Goal: Task Accomplishment & Management: Manage account settings

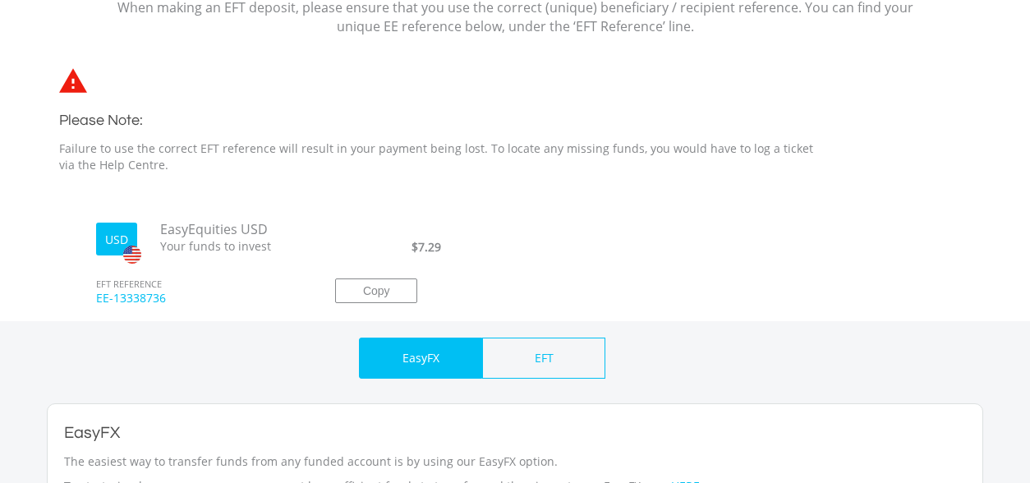
scroll to position [233, 0]
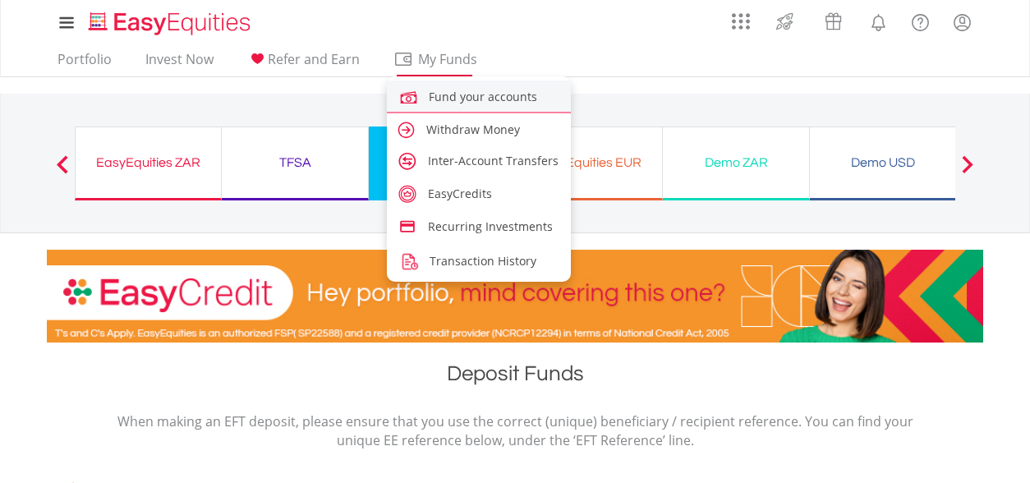
click at [444, 95] on span "Fund your accounts" at bounding box center [483, 97] width 108 height 16
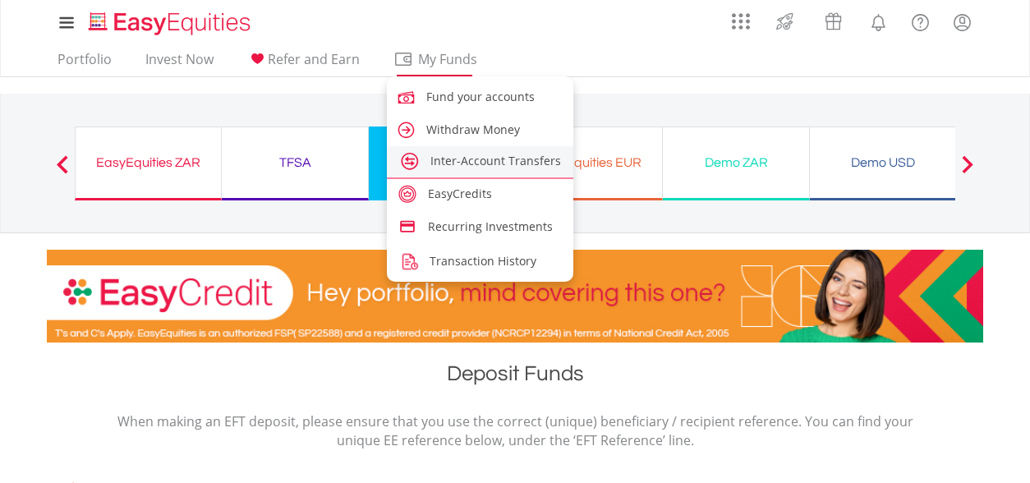
click at [447, 159] on span "Inter-Account Transfers" at bounding box center [496, 161] width 131 height 16
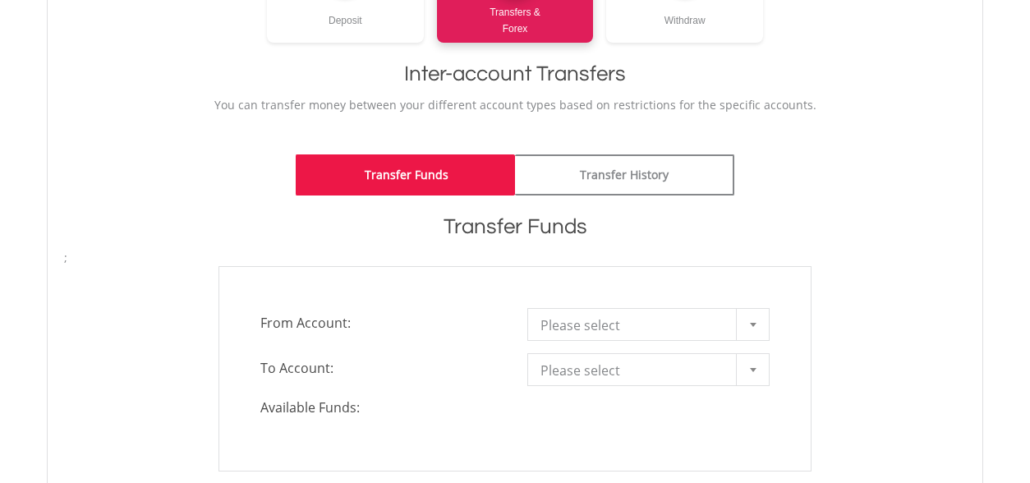
scroll to position [297, 0]
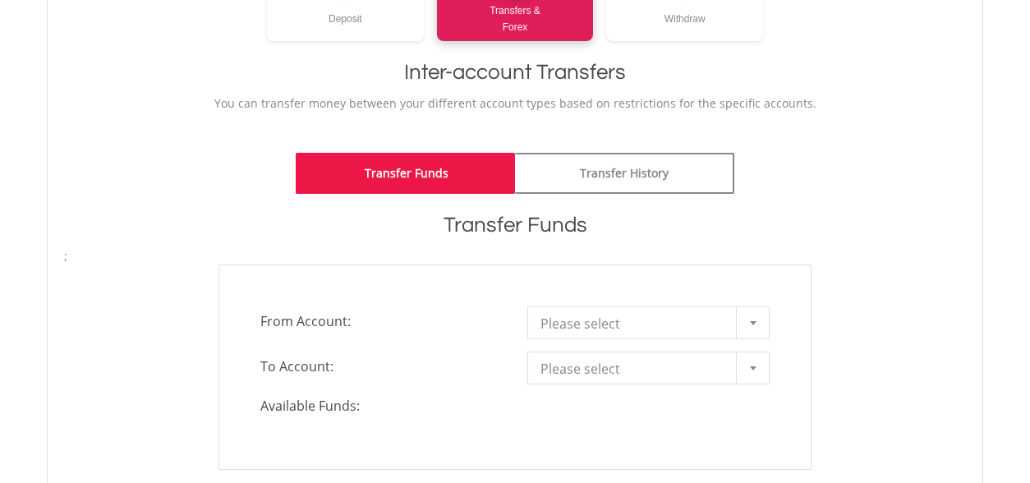
click at [752, 325] on div at bounding box center [752, 322] width 33 height 31
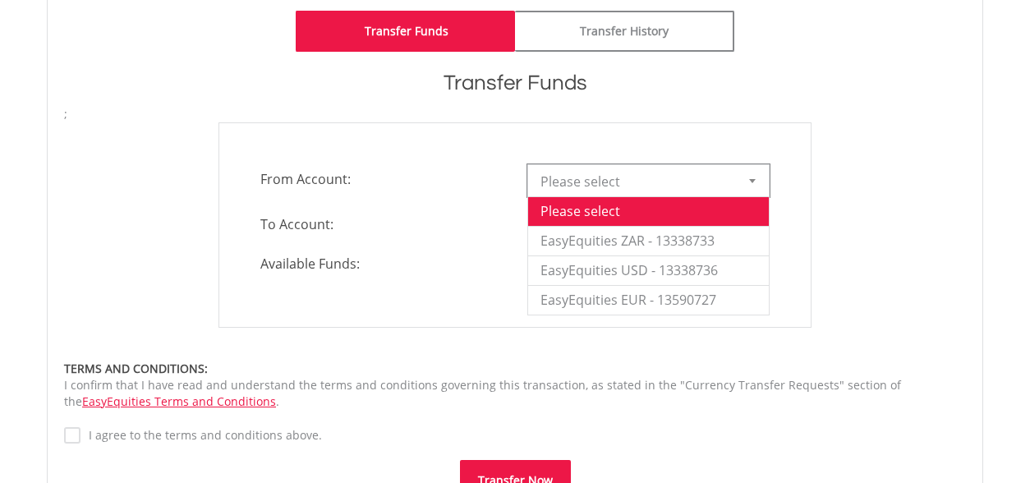
scroll to position [457, 0]
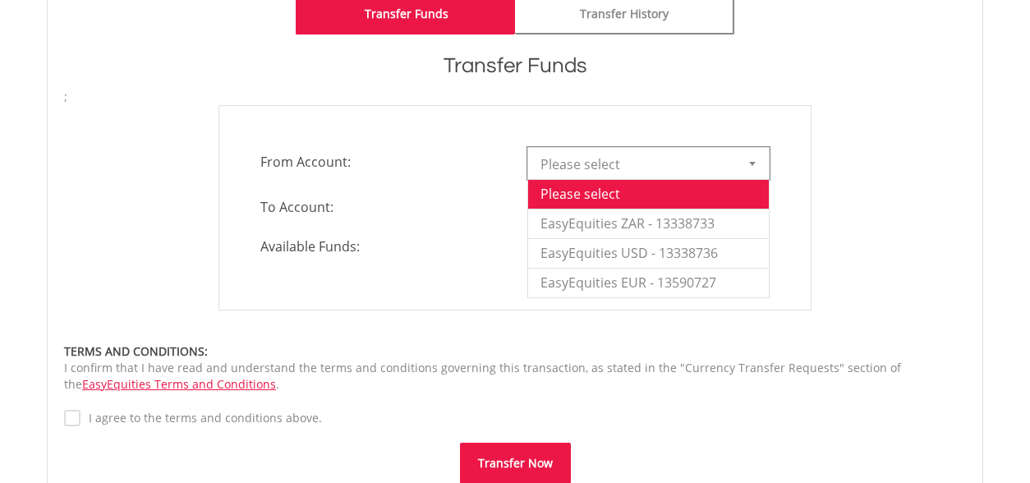
click at [864, 230] on div "**********" at bounding box center [515, 207] width 927 height 205
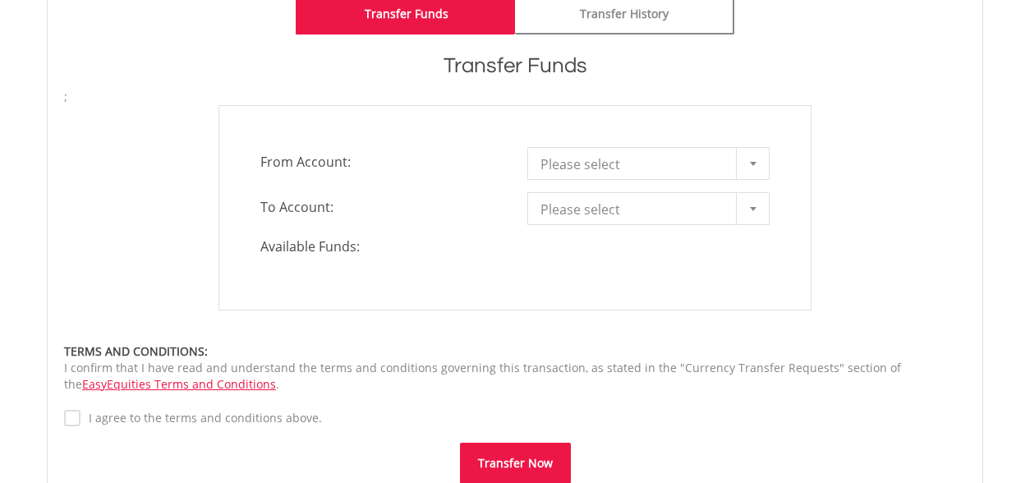
click at [753, 212] on div at bounding box center [752, 208] width 33 height 31
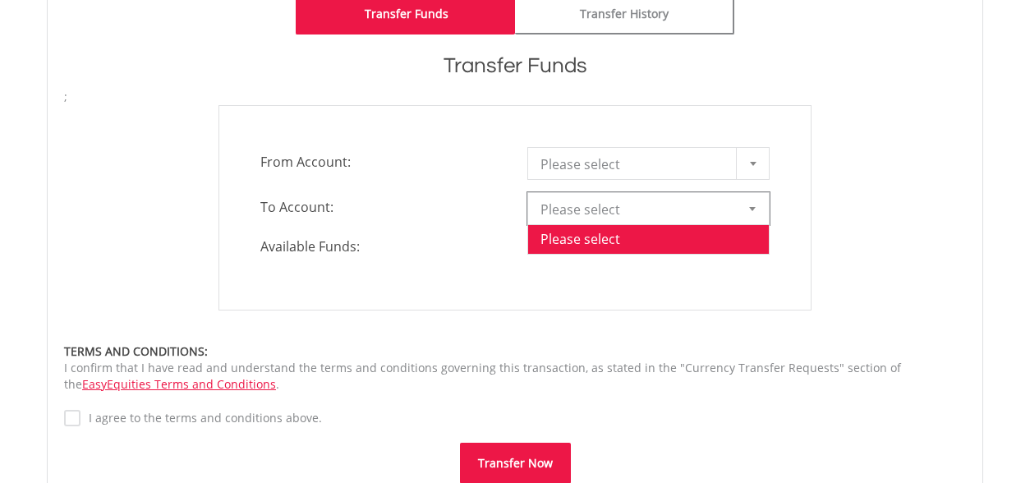
click at [751, 162] on b at bounding box center [753, 164] width 7 height 4
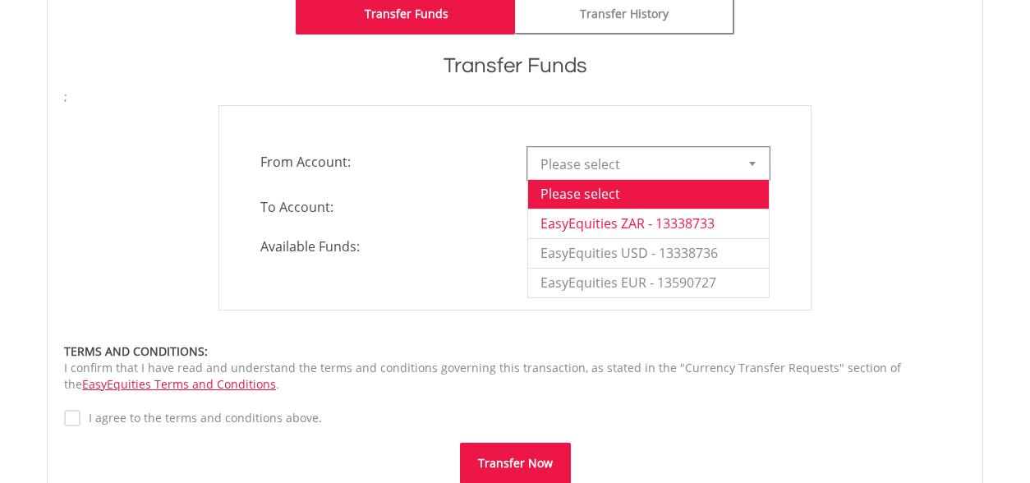
click at [625, 226] on li "EasyEquities ZAR - 13338733" at bounding box center [648, 224] width 241 height 30
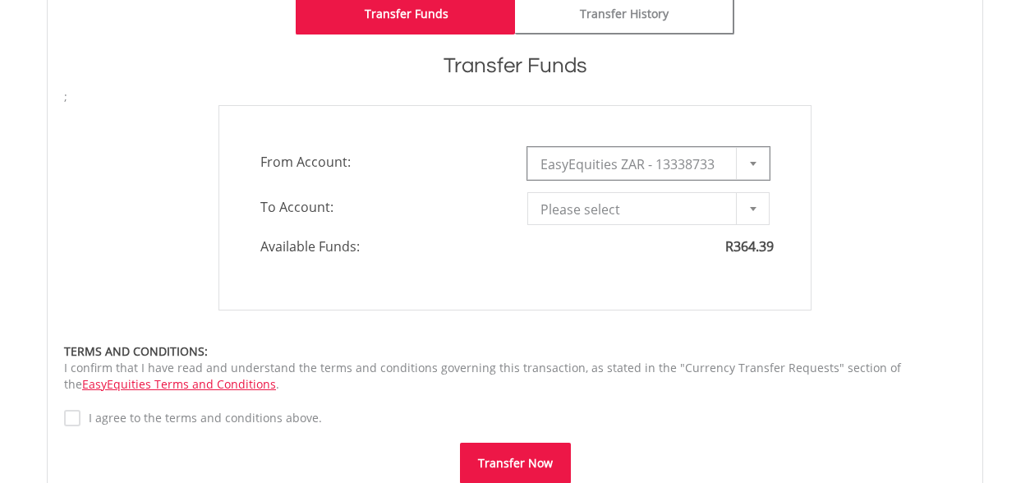
click at [756, 210] on div at bounding box center [752, 208] width 33 height 31
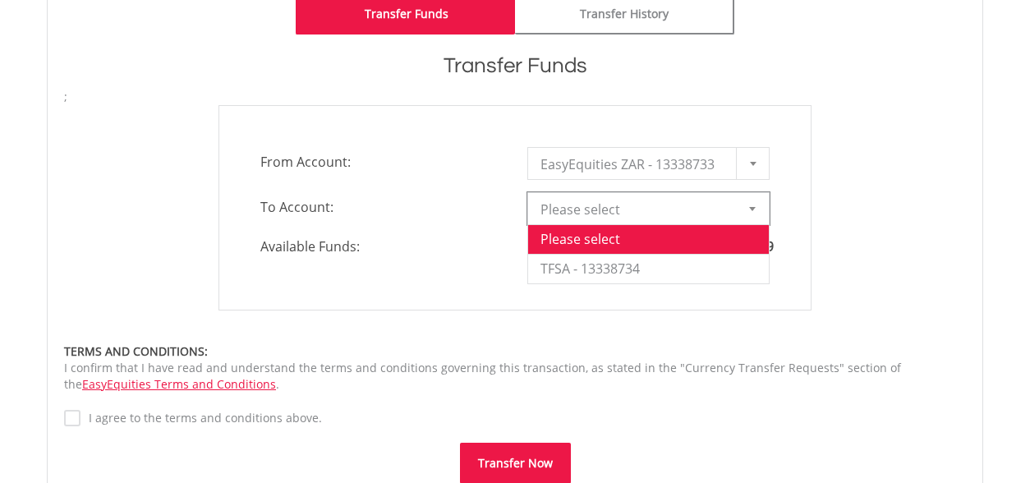
click at [754, 210] on b at bounding box center [752, 209] width 7 height 4
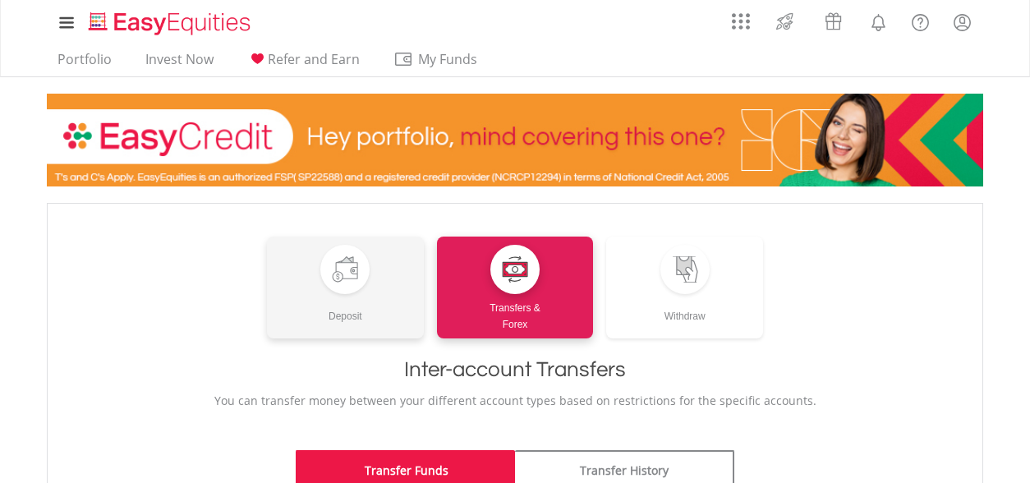
scroll to position [0, 0]
click at [333, 280] on div at bounding box center [345, 269] width 26 height 26
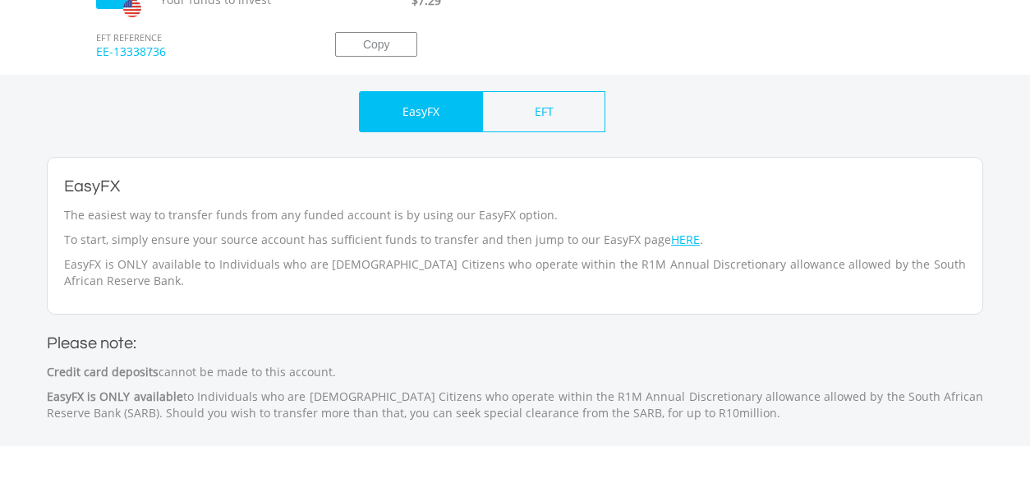
scroll to position [661, 0]
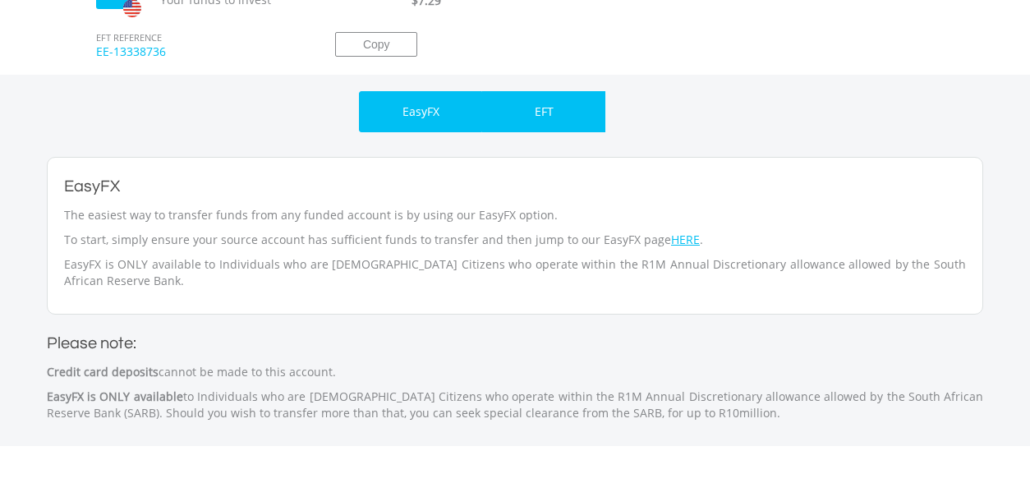
click at [561, 113] on div "EFT" at bounding box center [543, 111] width 123 height 41
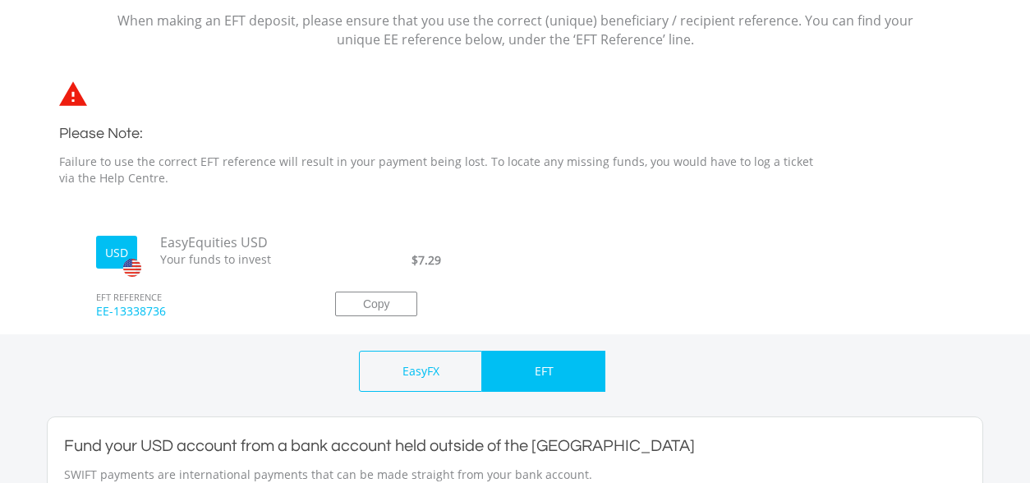
scroll to position [400, 0]
click at [376, 299] on button "Copy" at bounding box center [376, 304] width 82 height 25
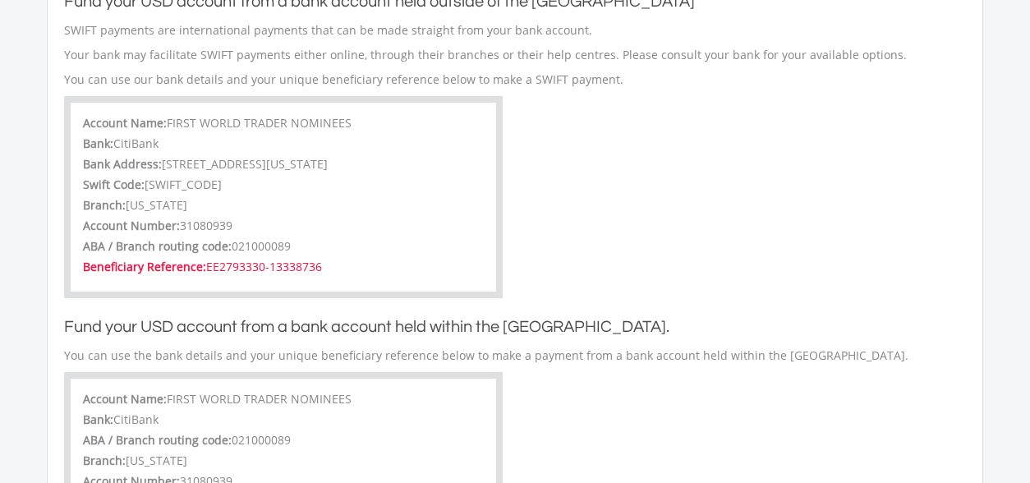
scroll to position [849, 0]
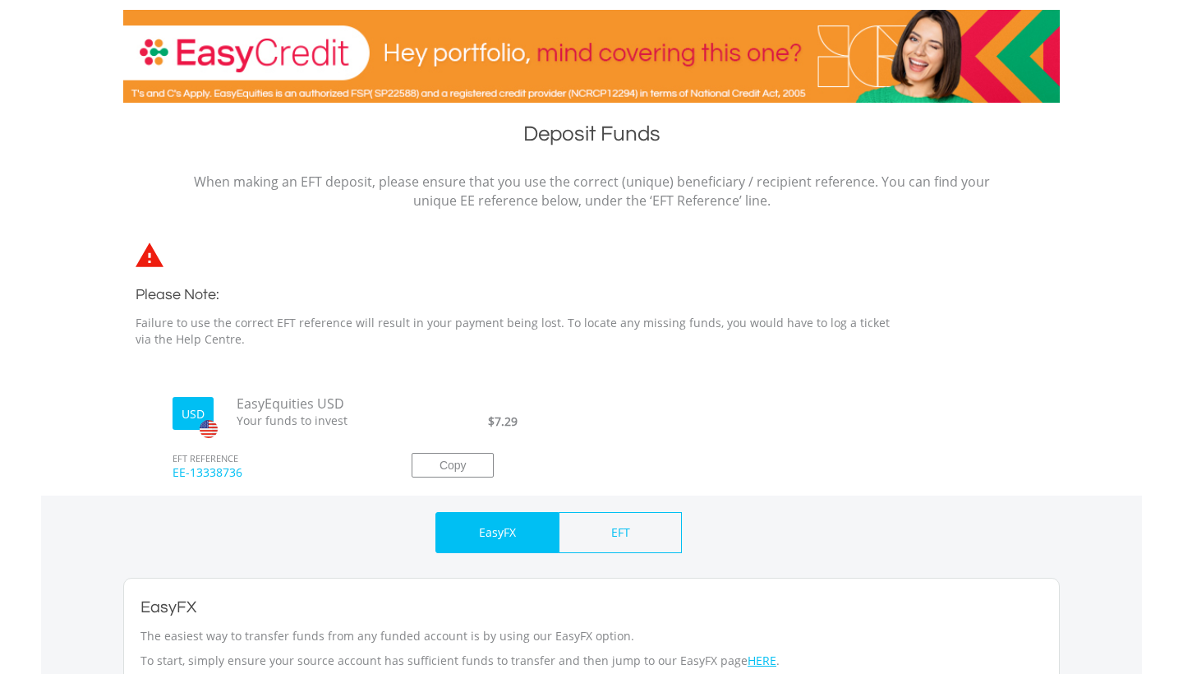
scroll to position [241, 0]
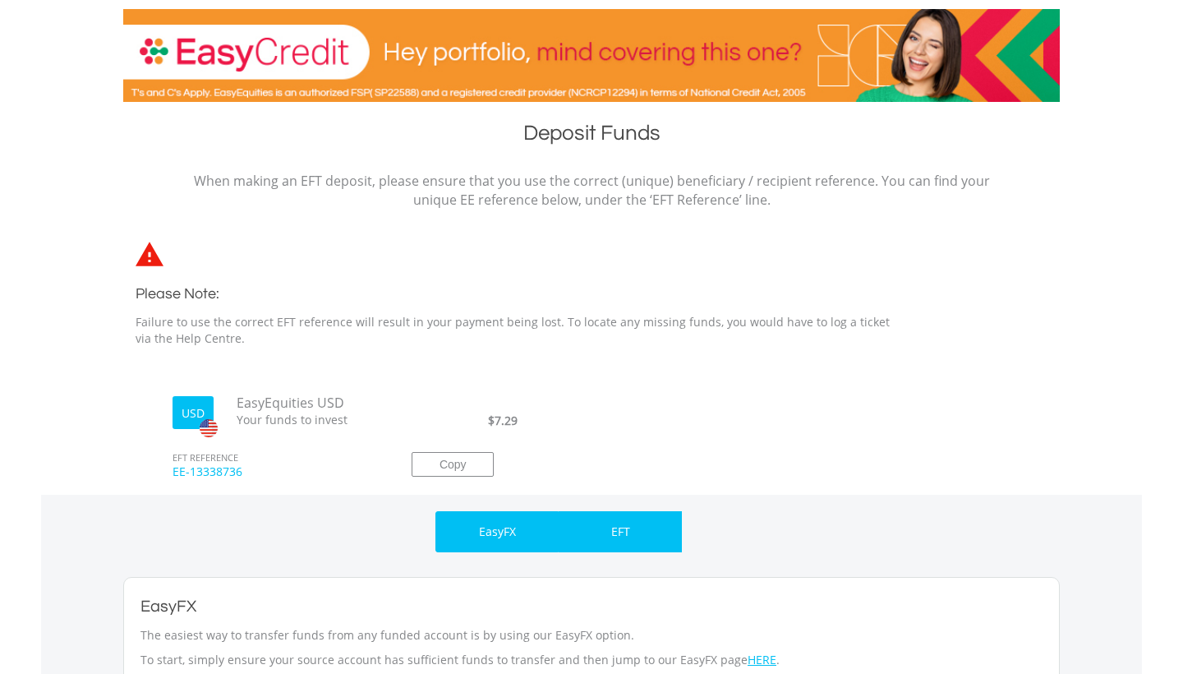
click at [611, 534] on p "EFT" at bounding box center [620, 531] width 19 height 16
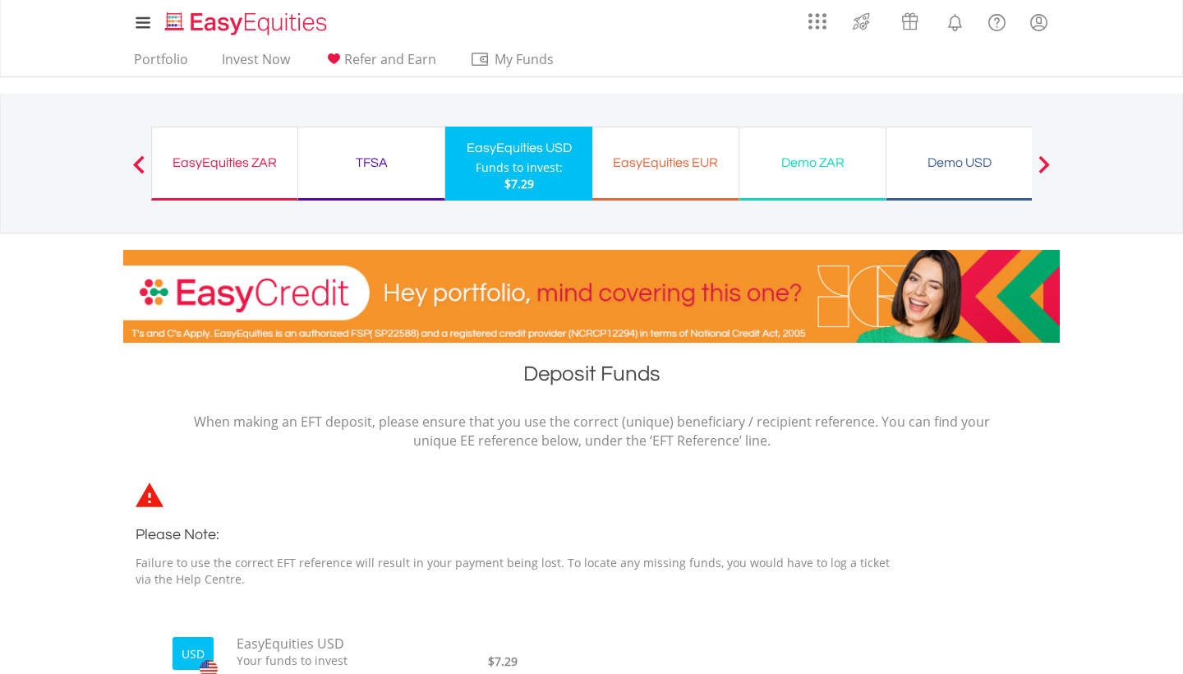
scroll to position [0, 0]
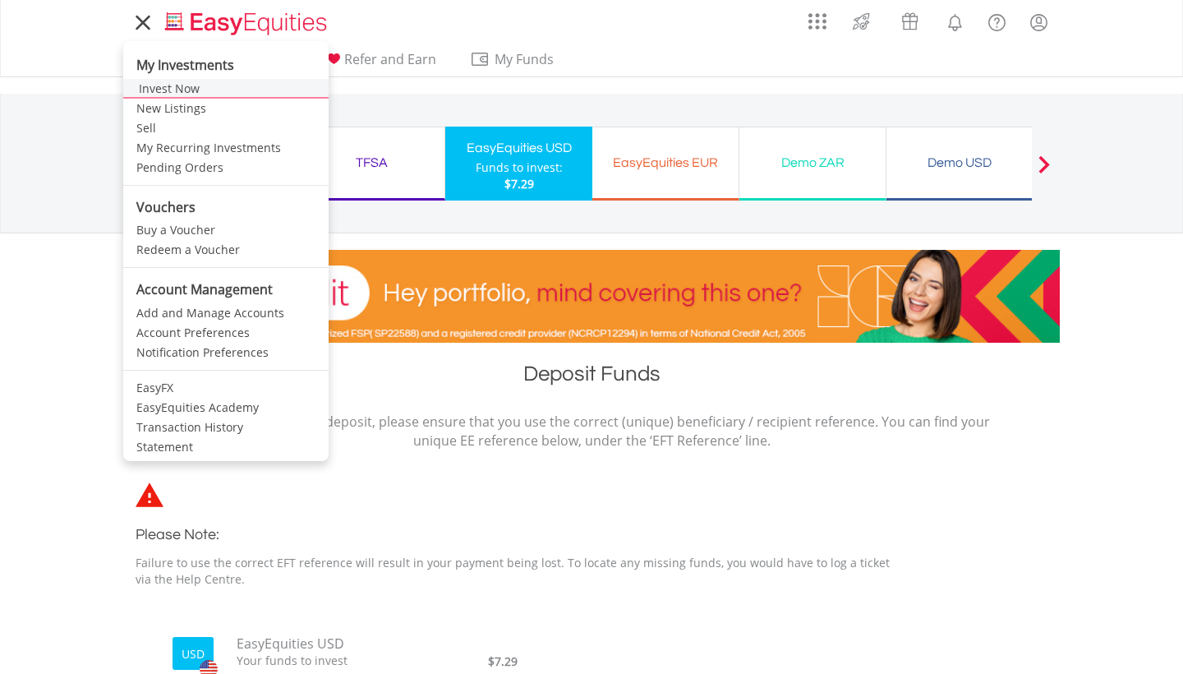
click at [158, 92] on link "Invest Now" at bounding box center [225, 89] width 205 height 20
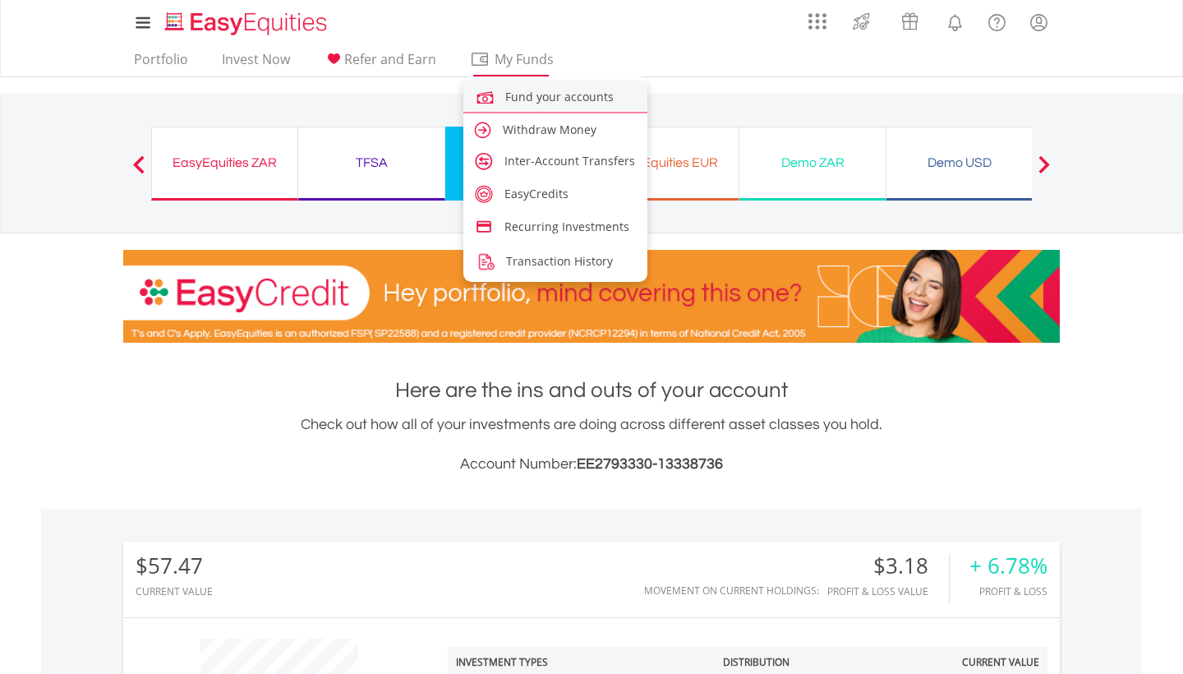
click at [510, 93] on span "Fund your accounts" at bounding box center [559, 97] width 108 height 16
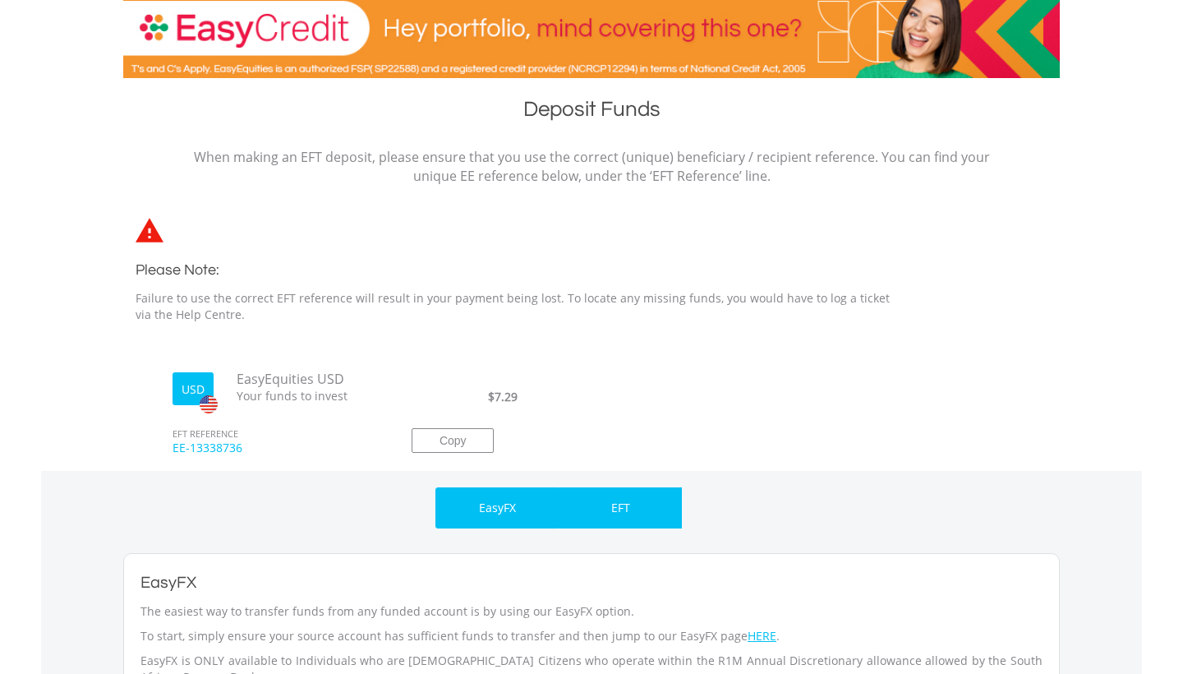
click at [637, 501] on div "EFT" at bounding box center [620, 507] width 123 height 41
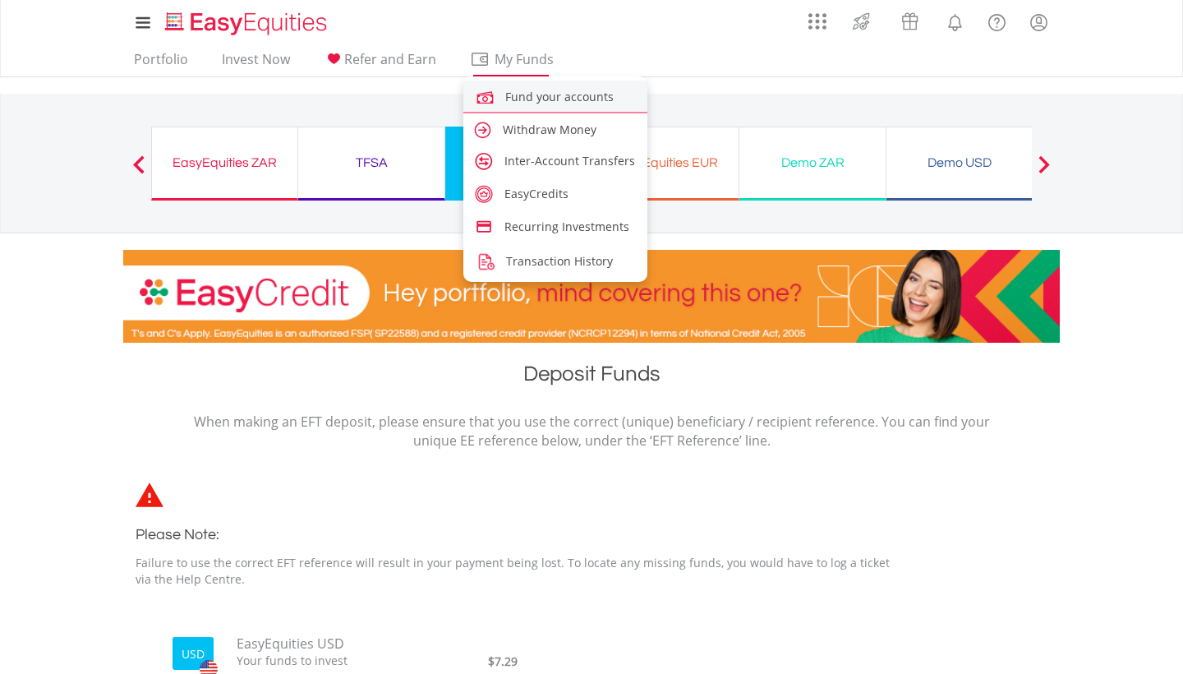
click at [525, 99] on span "Fund your accounts" at bounding box center [559, 97] width 108 height 16
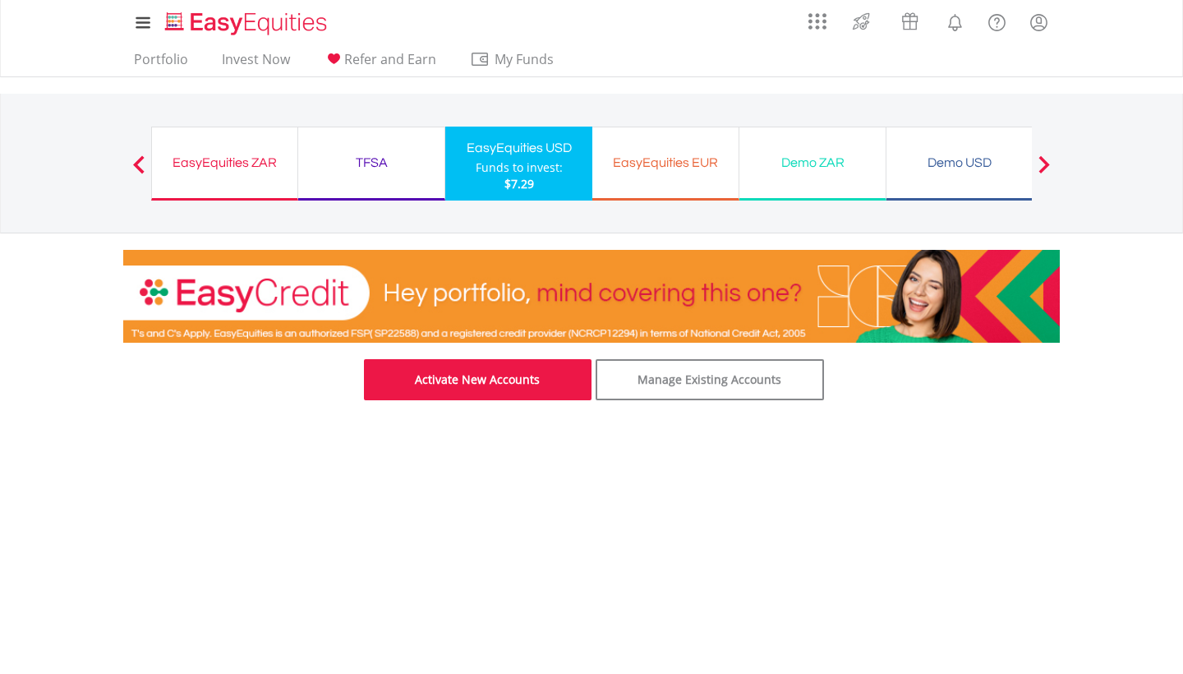
click at [480, 380] on link "Activate New Accounts" at bounding box center [478, 379] width 228 height 41
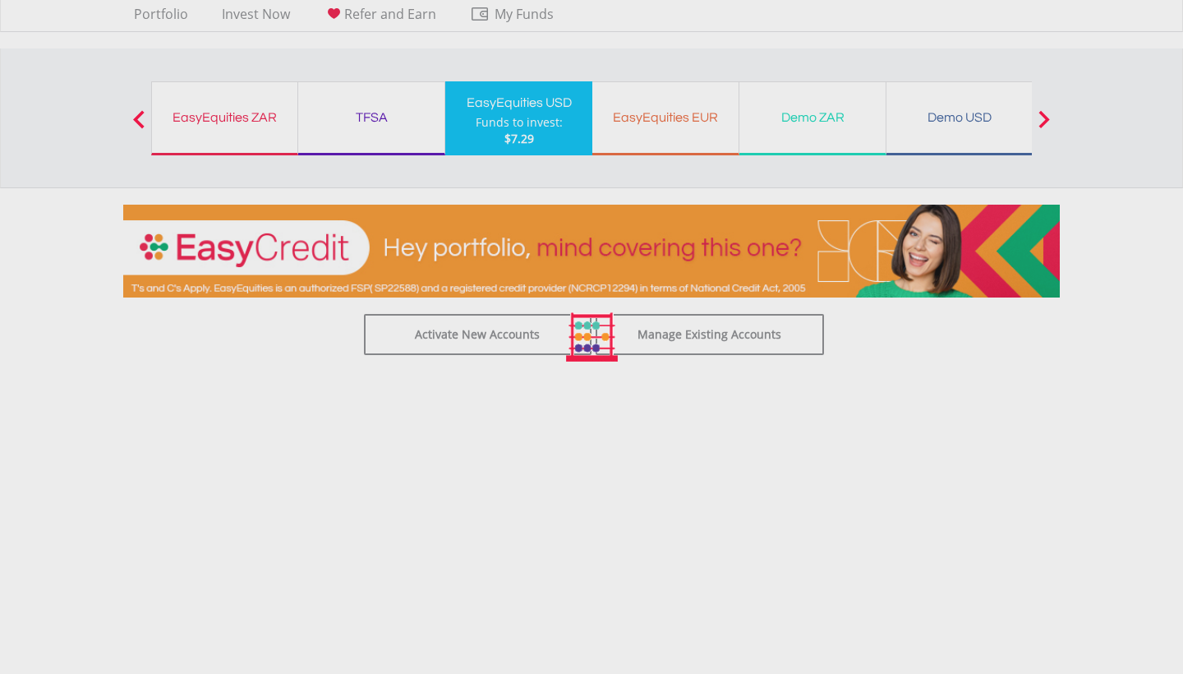
scroll to position [6, 0]
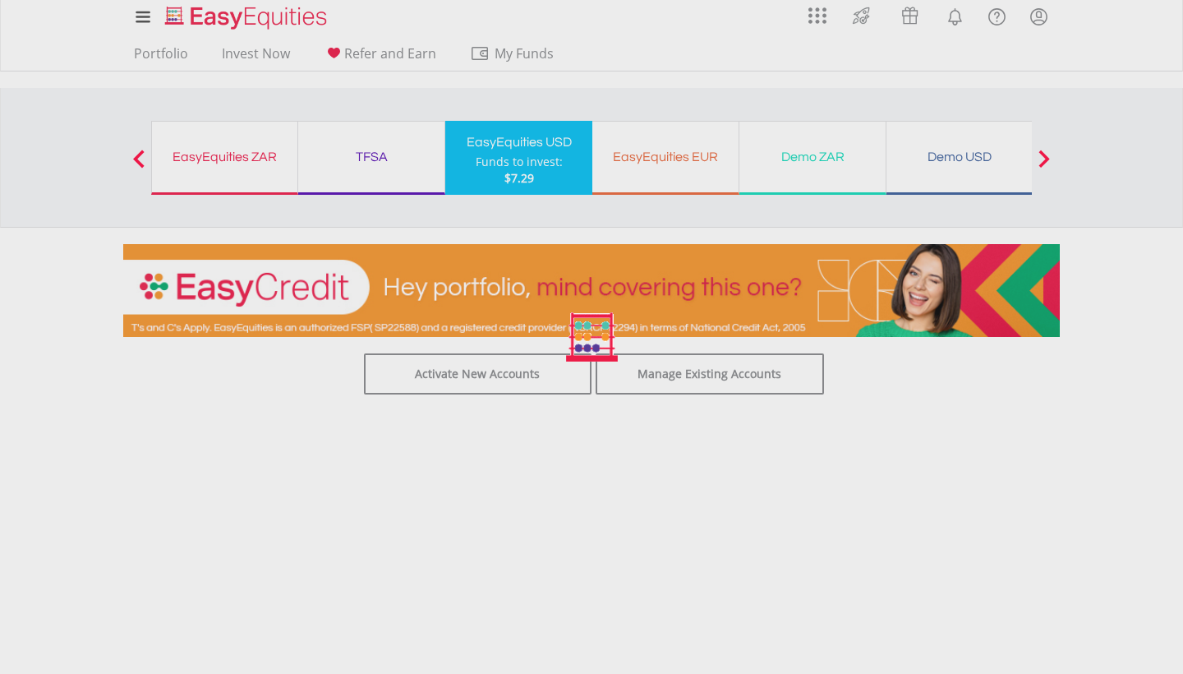
click at [454, 378] on div at bounding box center [591, 337] width 1183 height 674
click at [454, 366] on div at bounding box center [591, 337] width 1183 height 674
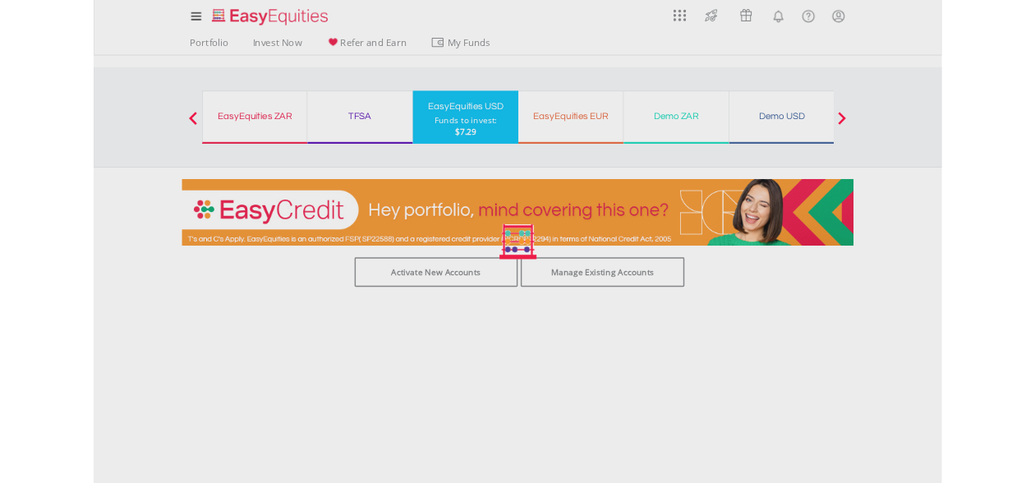
scroll to position [0, 0]
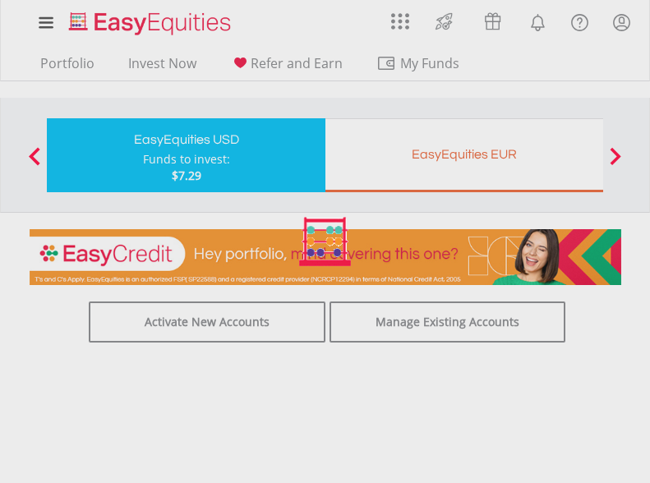
click at [408, 66] on div at bounding box center [325, 241] width 650 height 483
click at [540, 52] on div at bounding box center [325, 241] width 650 height 483
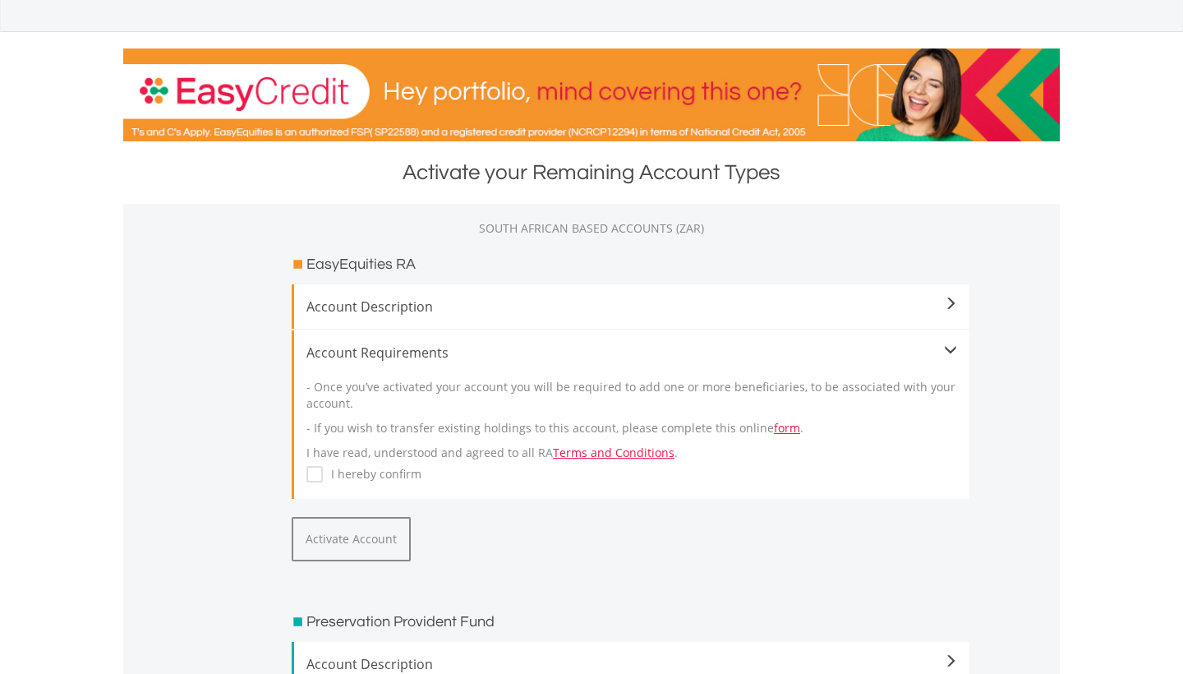
scroll to position [216, 0]
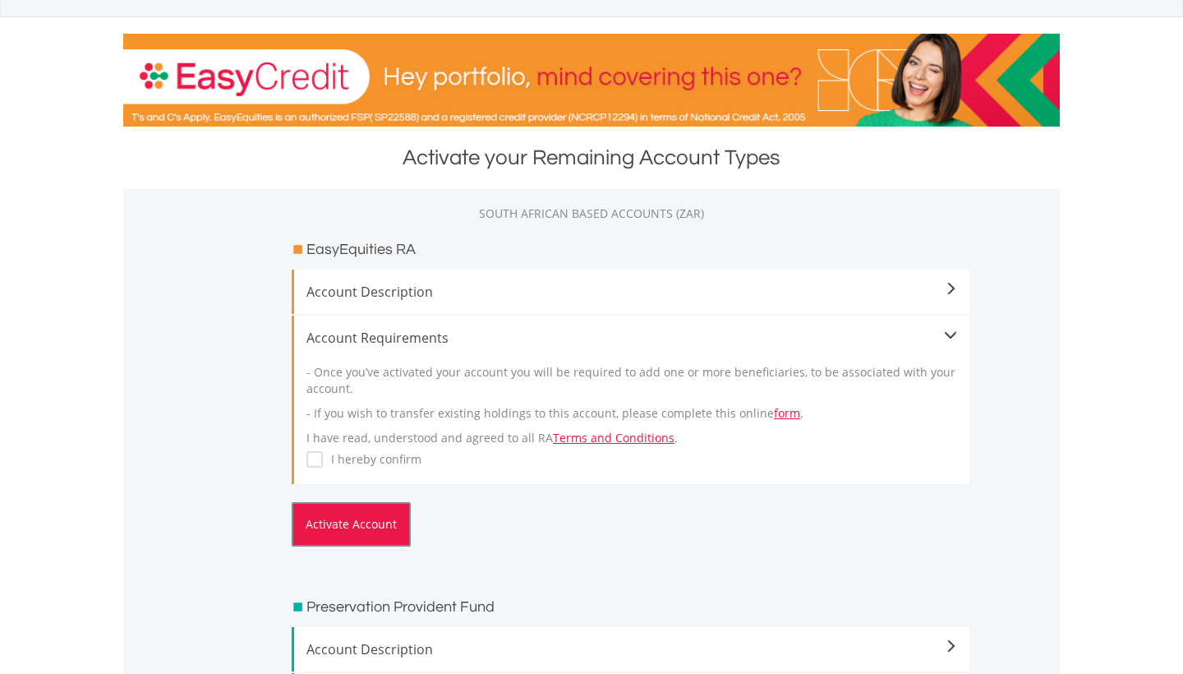
click at [342, 527] on button "Activate Account" at bounding box center [351, 524] width 119 height 44
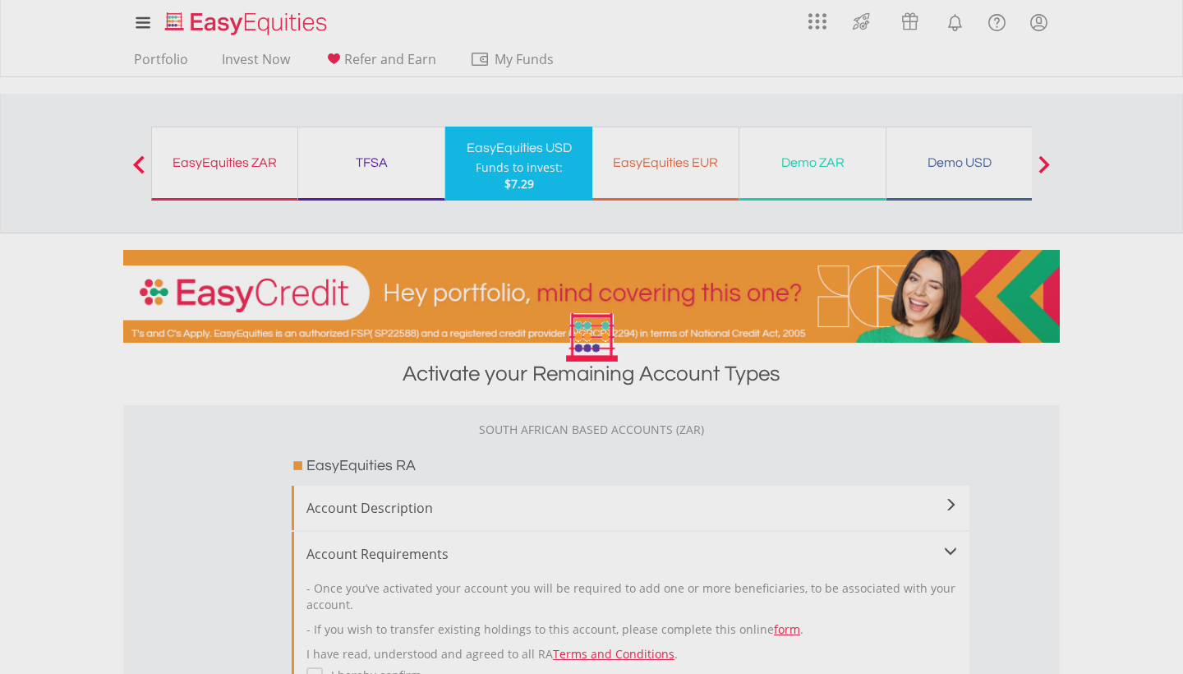
scroll to position [0, 0]
click at [894, 510] on div at bounding box center [591, 337] width 1183 height 674
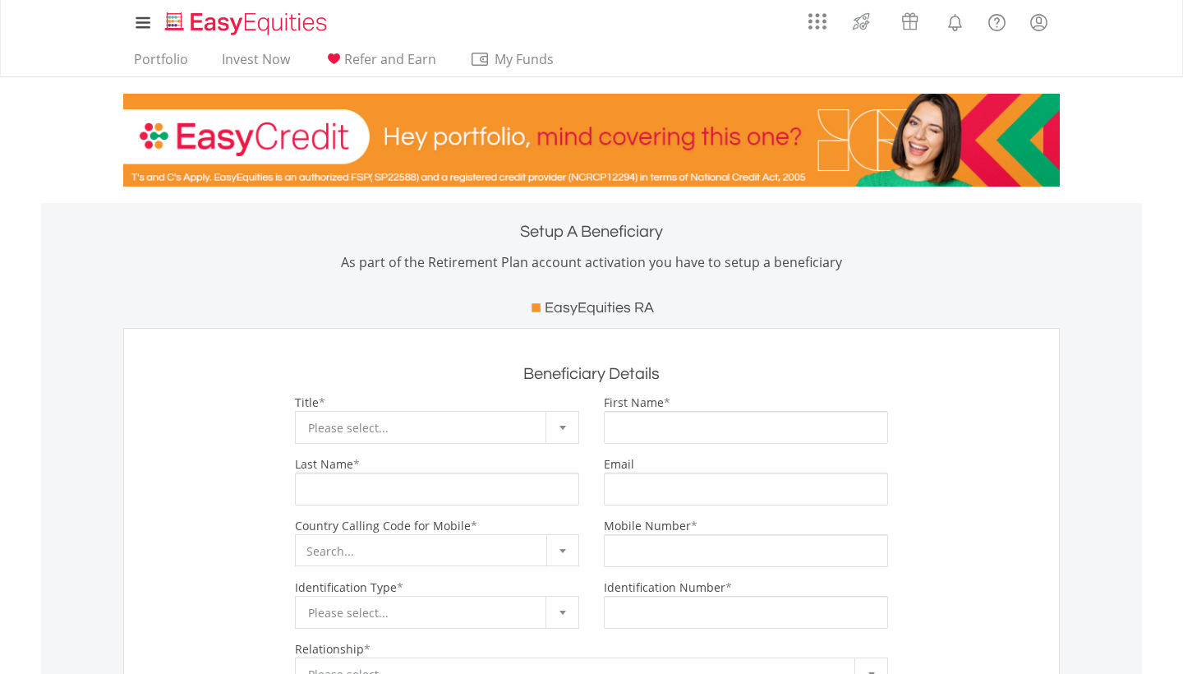
click at [513, 453] on div "**********" at bounding box center [591, 587] width 902 height 387
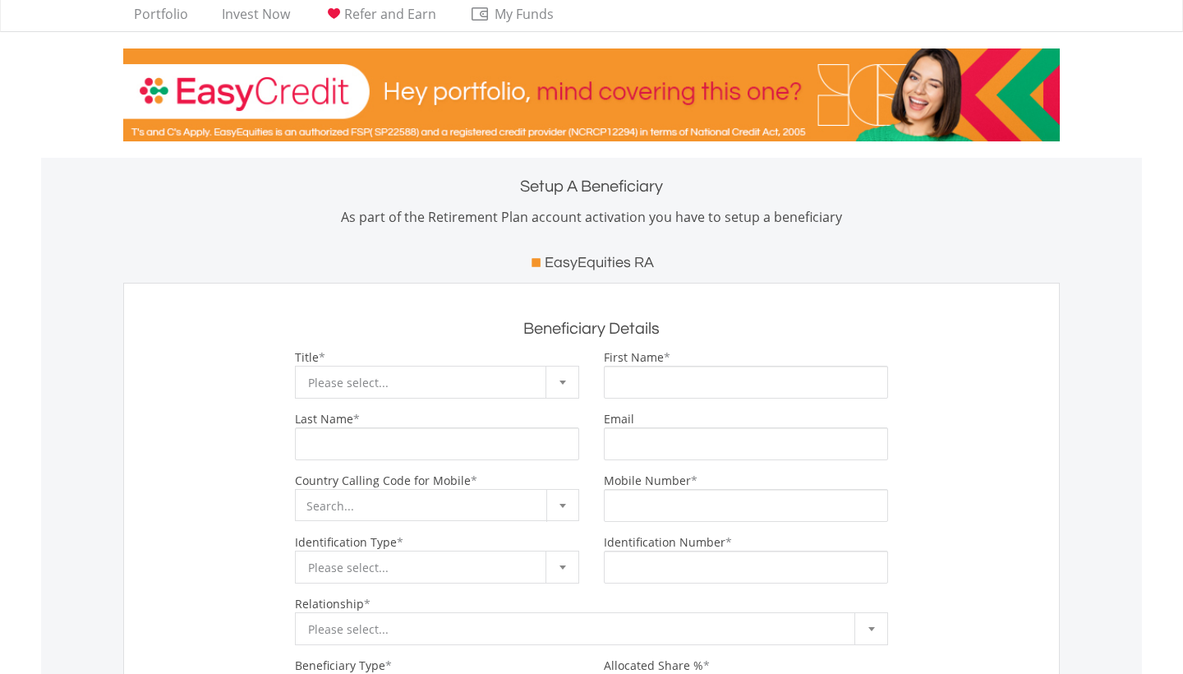
scroll to position [33, 0]
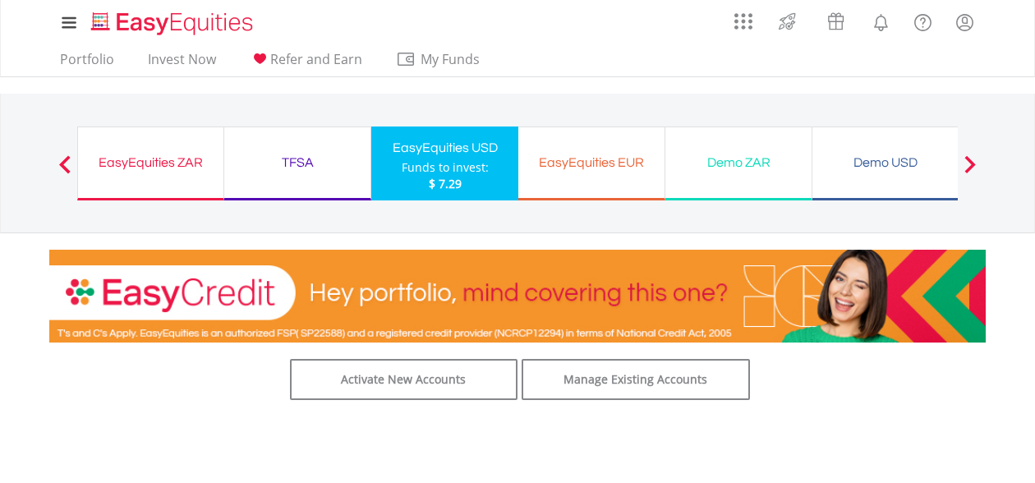
scroll to position [24, 0]
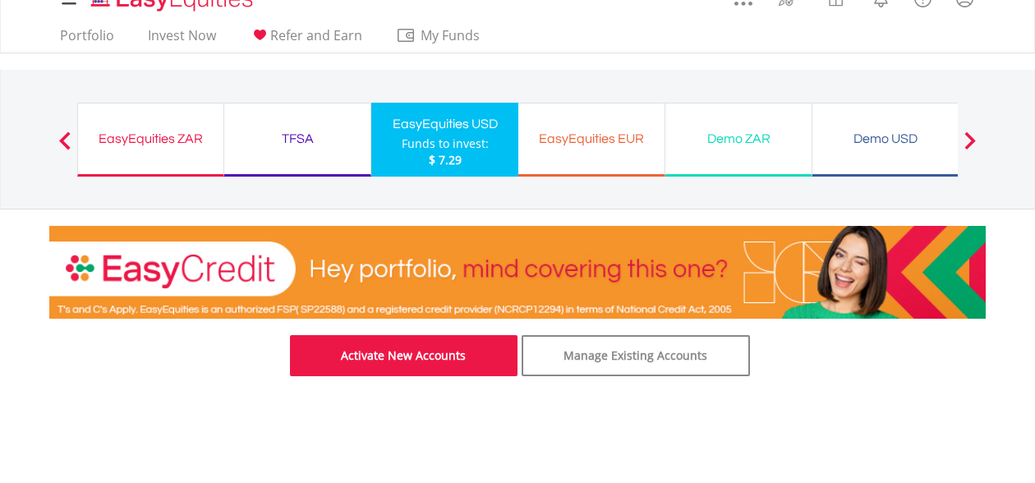
click at [397, 351] on link "Activate New Accounts" at bounding box center [404, 355] width 228 height 41
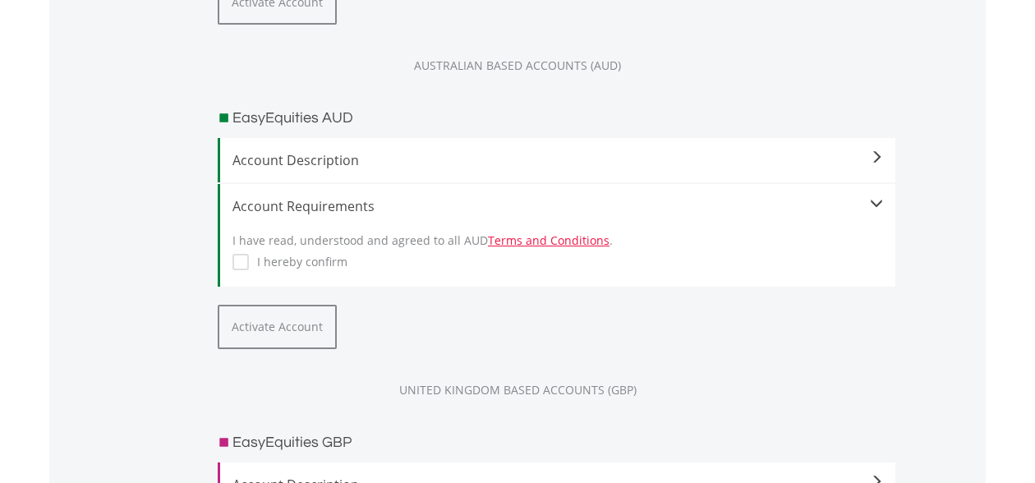
scroll to position [1490, 0]
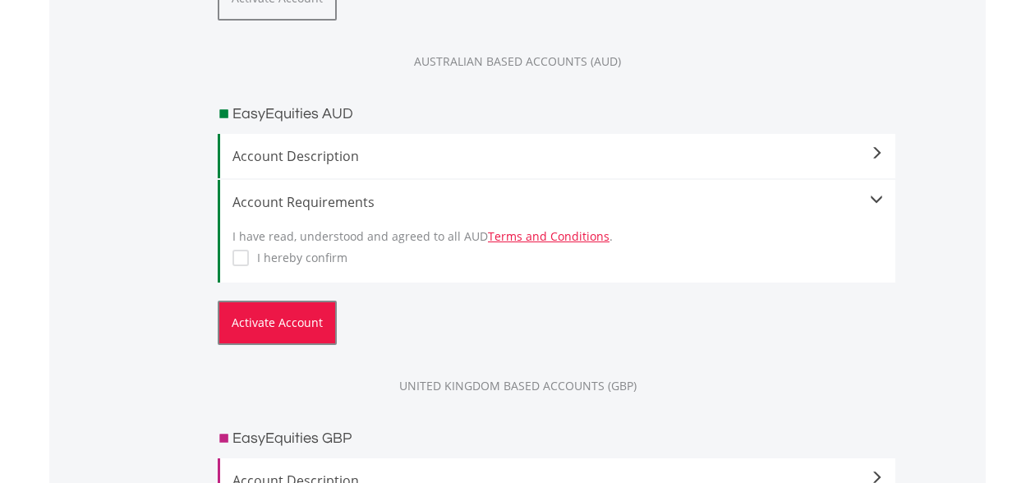
click at [272, 331] on button "Activate Account" at bounding box center [277, 323] width 119 height 44
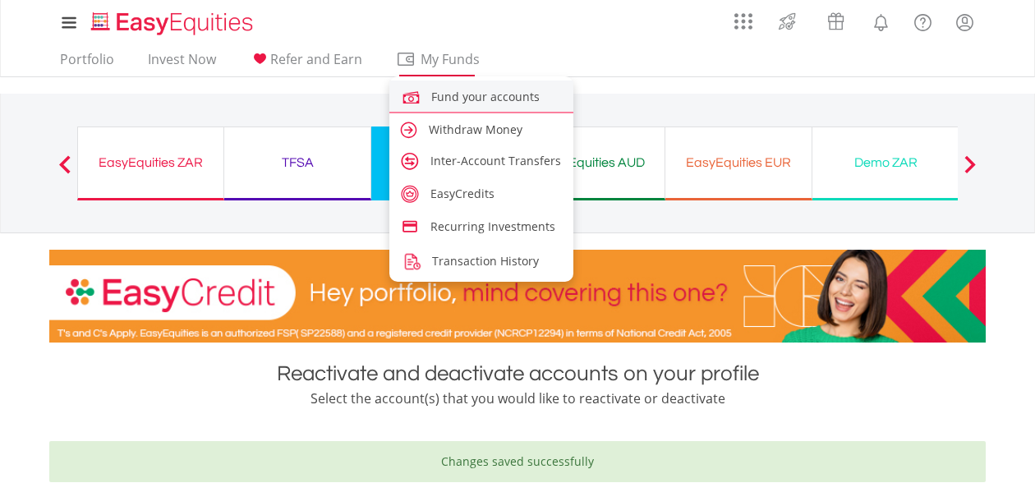
click at [444, 96] on span "Fund your accounts" at bounding box center [485, 97] width 108 height 16
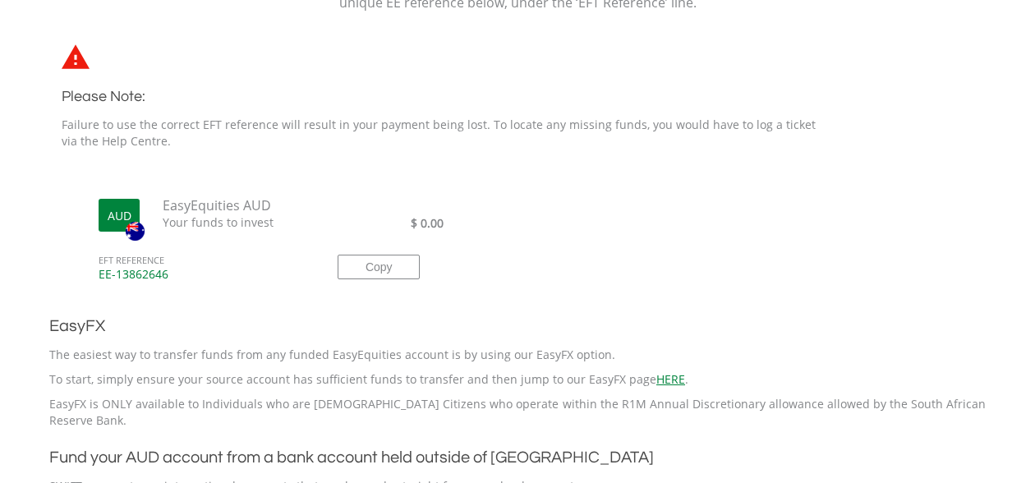
scroll to position [440, 0]
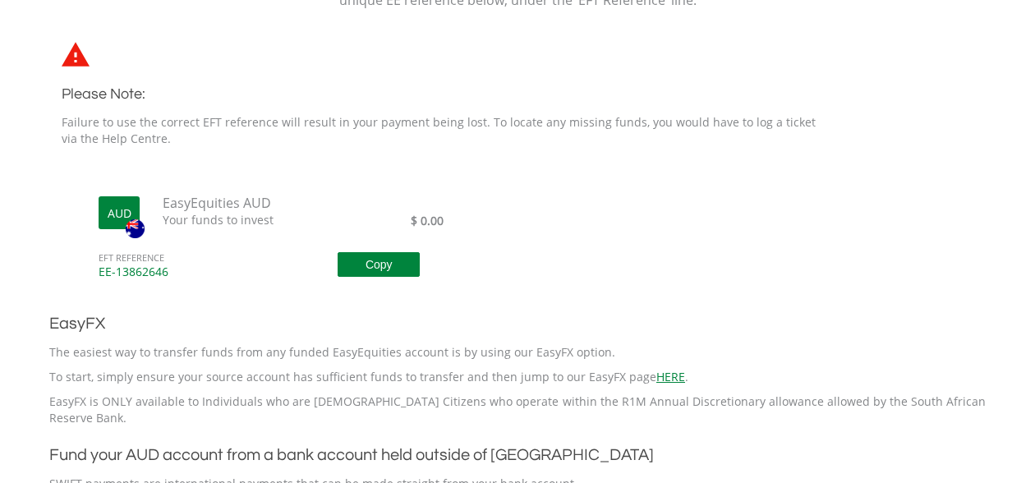
click at [380, 265] on button "Copy" at bounding box center [379, 264] width 82 height 25
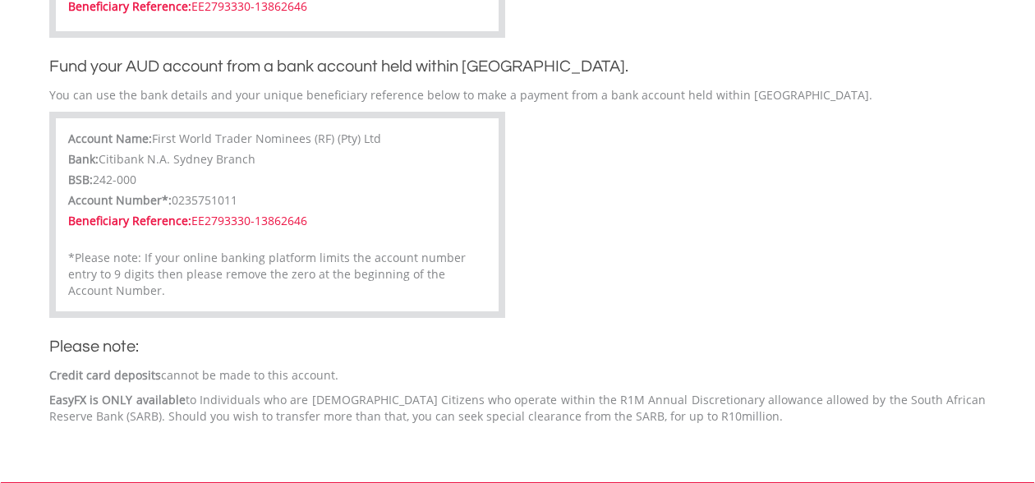
scroll to position [1049, 0]
